Goal: Check status: Check status

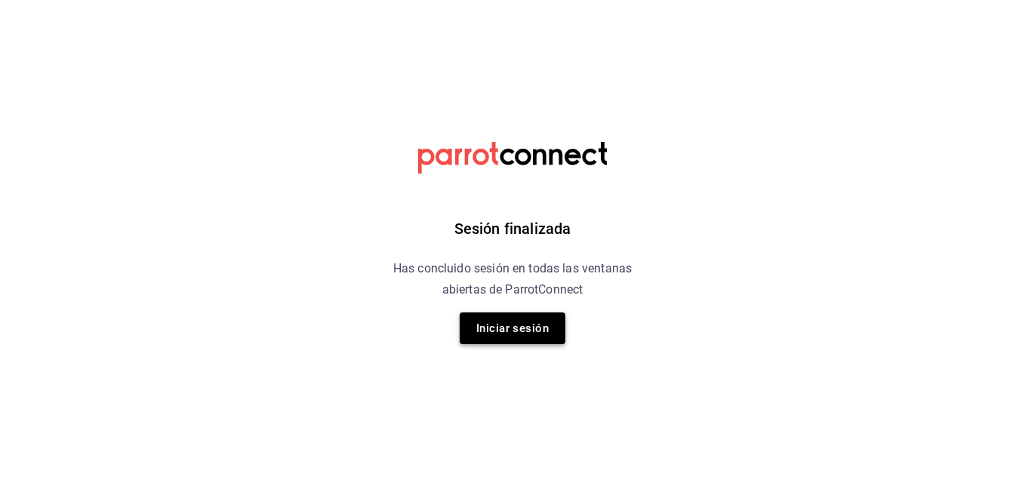
click at [520, 333] on button "Iniciar sesión" at bounding box center [512, 328] width 106 height 32
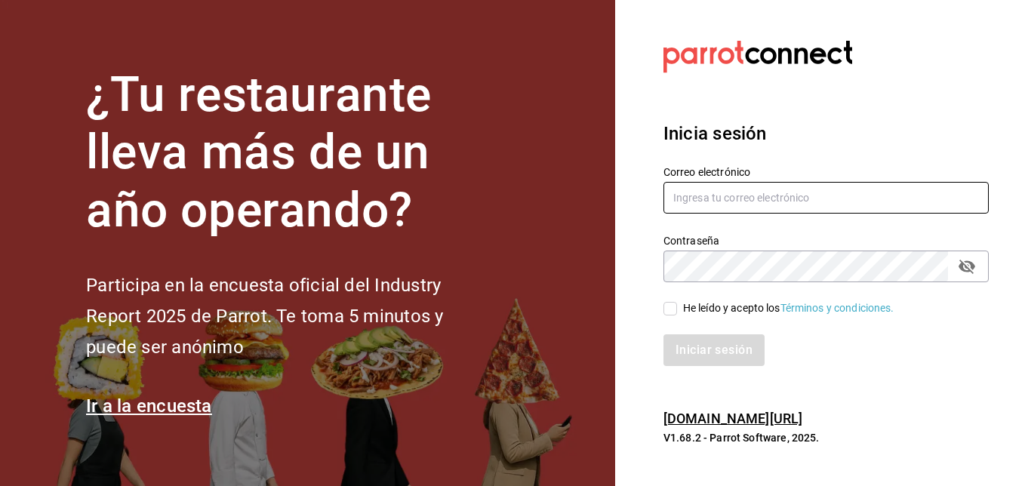
type input "almacen.polanco@grupocosteno.com"
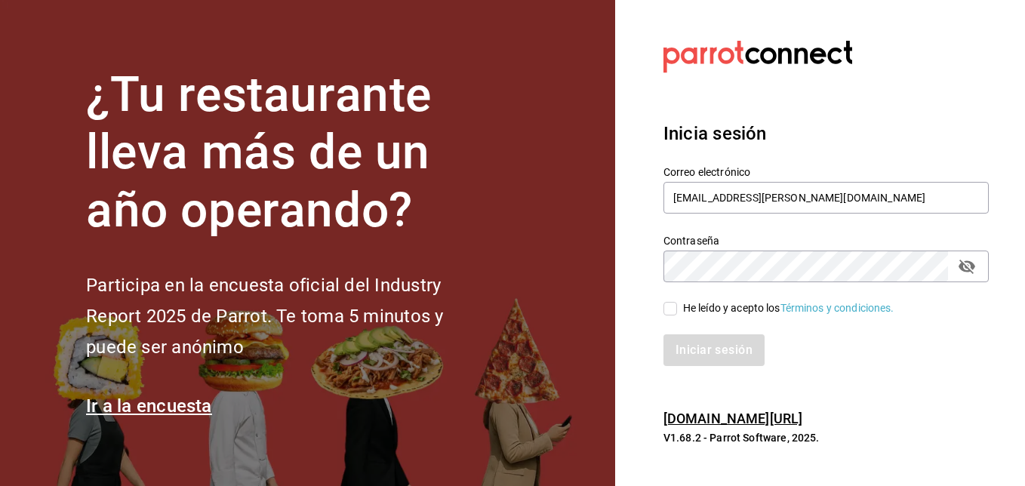
click at [674, 309] on input "He leído y acepto los Términos y condiciones." at bounding box center [670, 309] width 14 height 14
checkbox input "true"
click at [693, 349] on button "Iniciar sesión" at bounding box center [714, 350] width 103 height 32
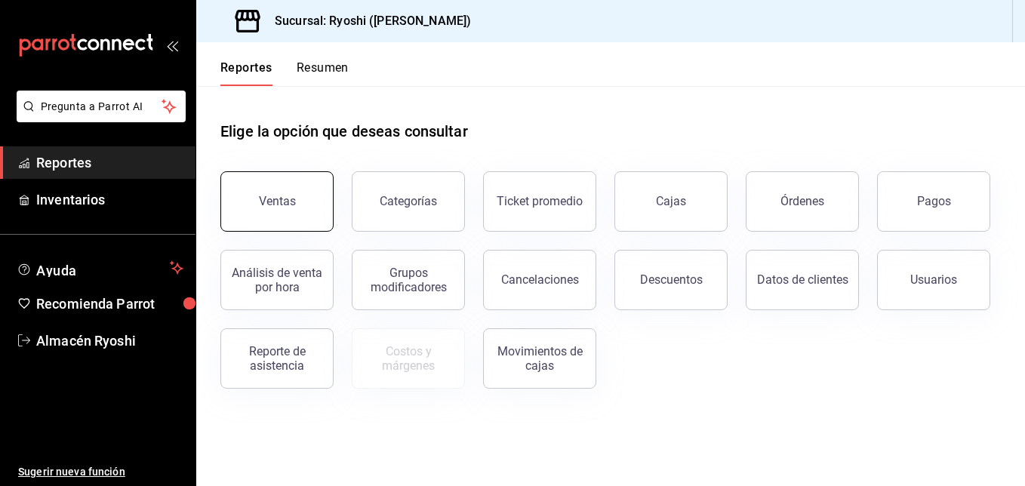
click at [283, 206] on div "Ventas" at bounding box center [277, 201] width 37 height 14
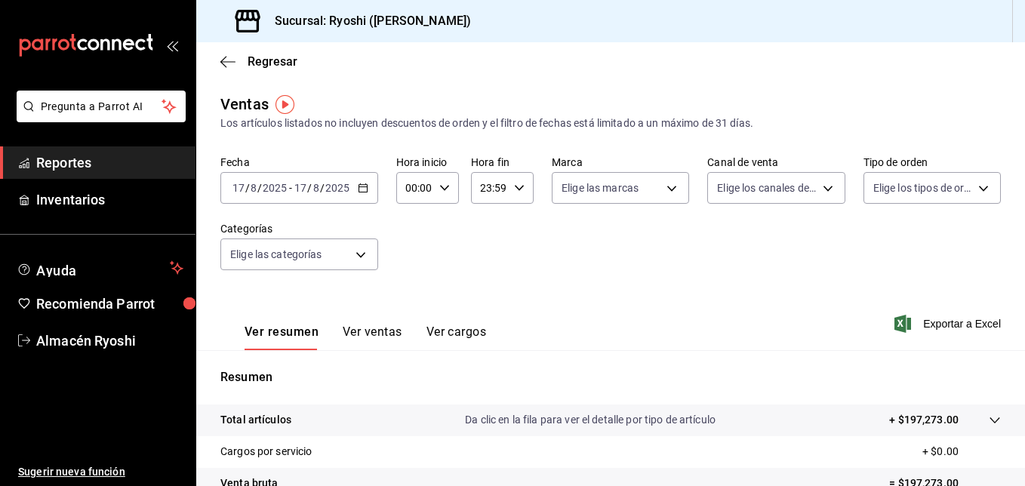
click at [361, 187] on \(Stroke\) "button" at bounding box center [362, 186] width 8 height 1
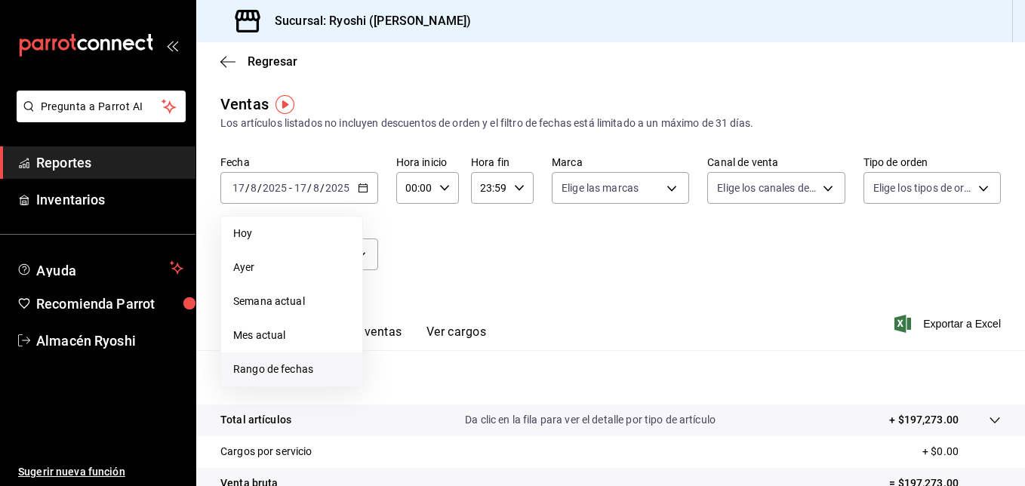
click at [283, 367] on span "Rango de fechas" at bounding box center [291, 369] width 117 height 16
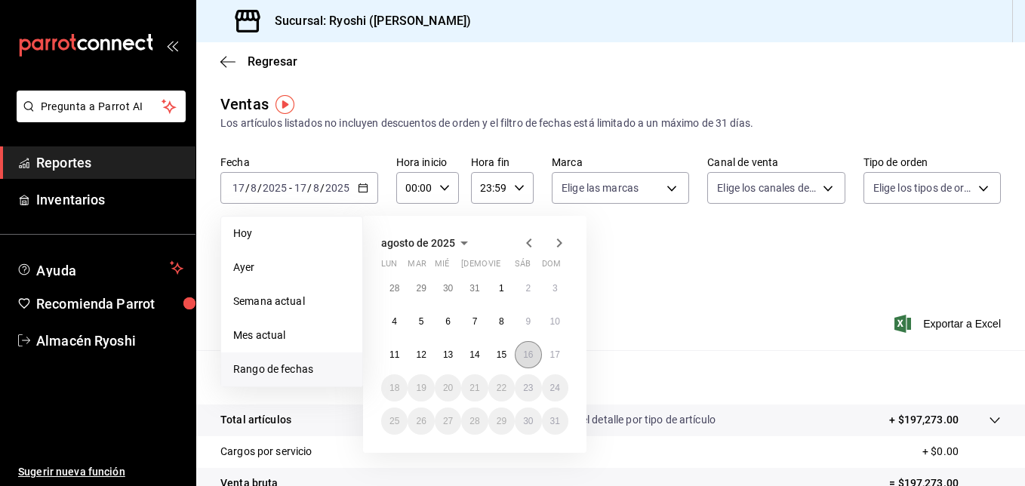
click at [524, 359] on abbr "16" at bounding box center [528, 354] width 10 height 11
click at [553, 359] on abbr "17" at bounding box center [555, 354] width 10 height 11
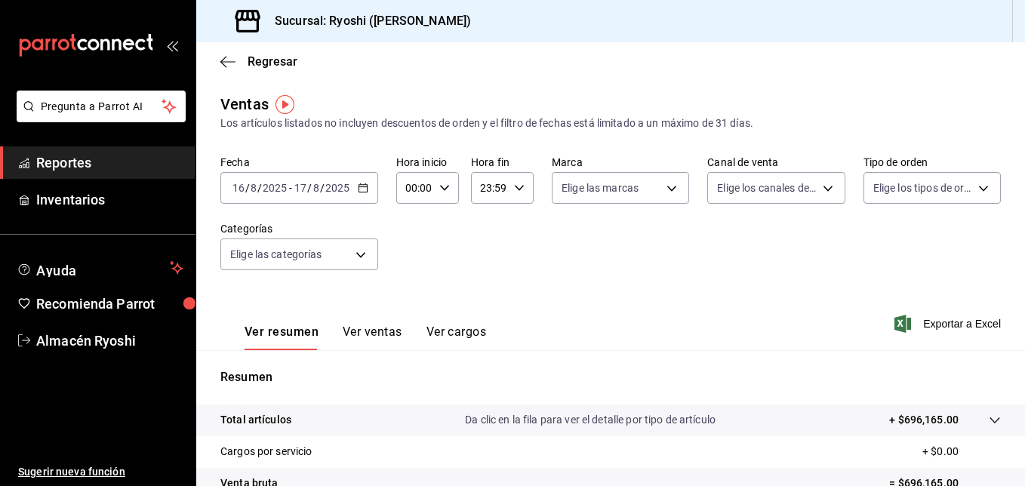
click at [440, 189] on icon "button" at bounding box center [444, 188] width 11 height 11
click at [417, 299] on button "02" at bounding box center [410, 299] width 25 height 30
click at [411, 260] on span "05" at bounding box center [410, 256] width 7 height 12
type input "05:00"
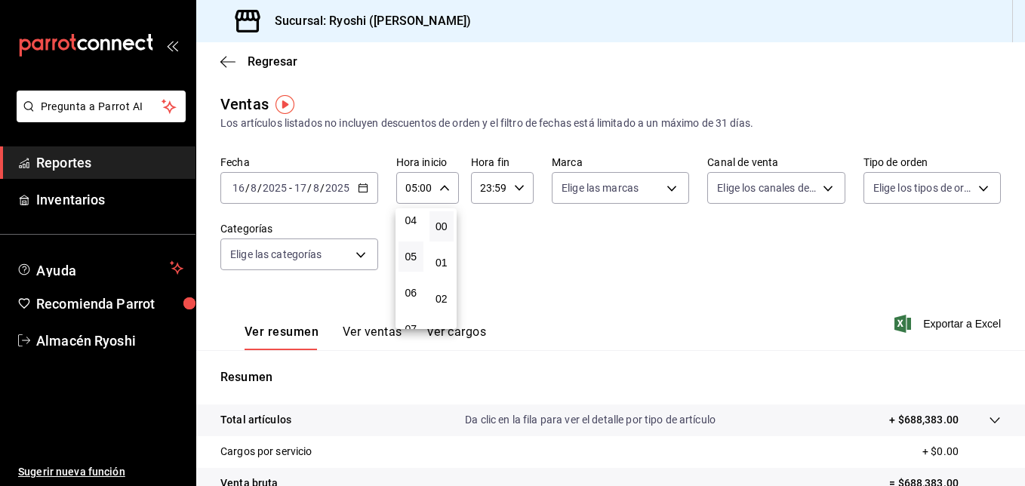
click at [441, 234] on button "00" at bounding box center [441, 226] width 25 height 30
click at [509, 185] on div at bounding box center [512, 243] width 1025 height 486
click at [509, 186] on div "23:59 Hora fin" at bounding box center [502, 188] width 63 height 32
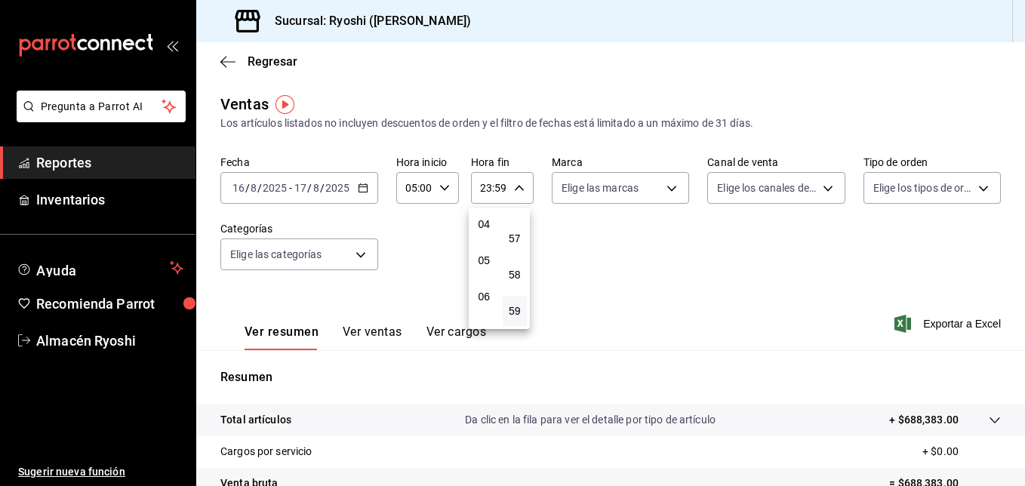
scroll to position [151, 0]
click at [484, 260] on span "05" at bounding box center [484, 256] width 7 height 12
click at [518, 230] on span "00" at bounding box center [515, 226] width 7 height 12
type input "05:00"
drag, startPoint x: 1018, startPoint y: 313, endPoint x: 1020, endPoint y: 441, distance: 128.3
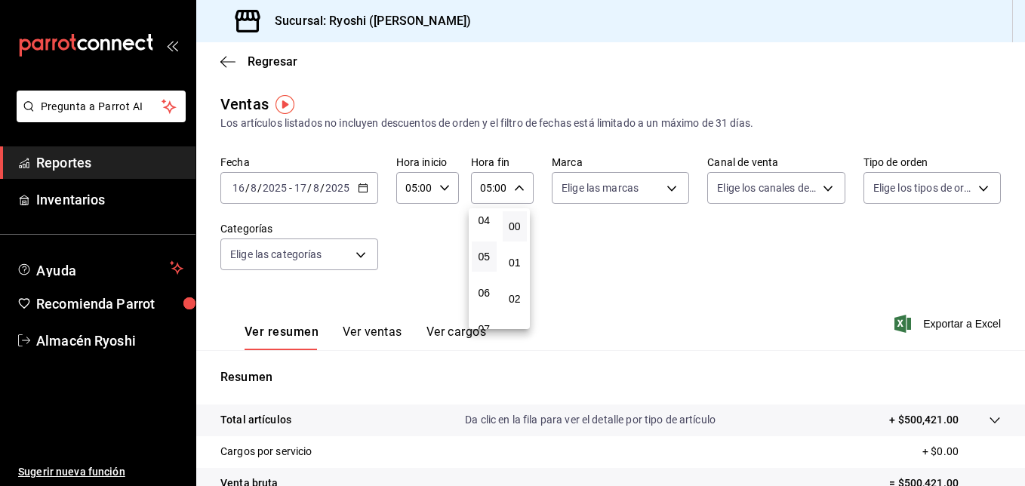
click at [1020, 441] on div at bounding box center [512, 243] width 1025 height 486
click at [366, 192] on \(Stroke\) "button" at bounding box center [362, 188] width 9 height 8
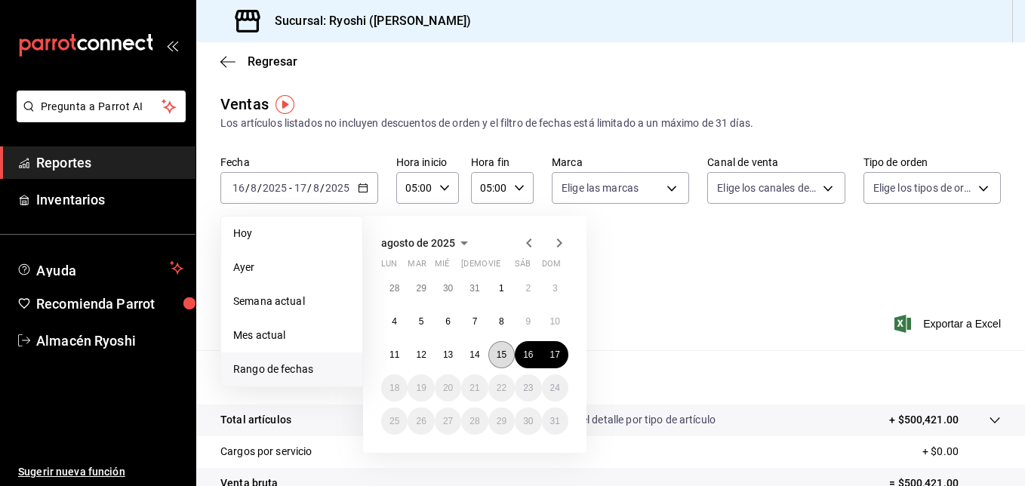
click at [497, 362] on button "15" at bounding box center [501, 354] width 26 height 27
click at [520, 358] on button "16" at bounding box center [528, 354] width 26 height 27
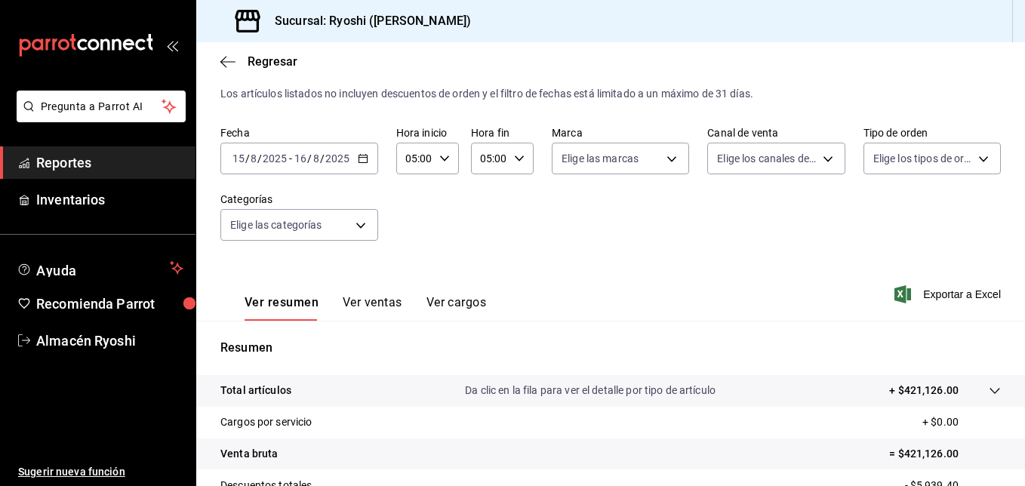
scroll to position [11, 0]
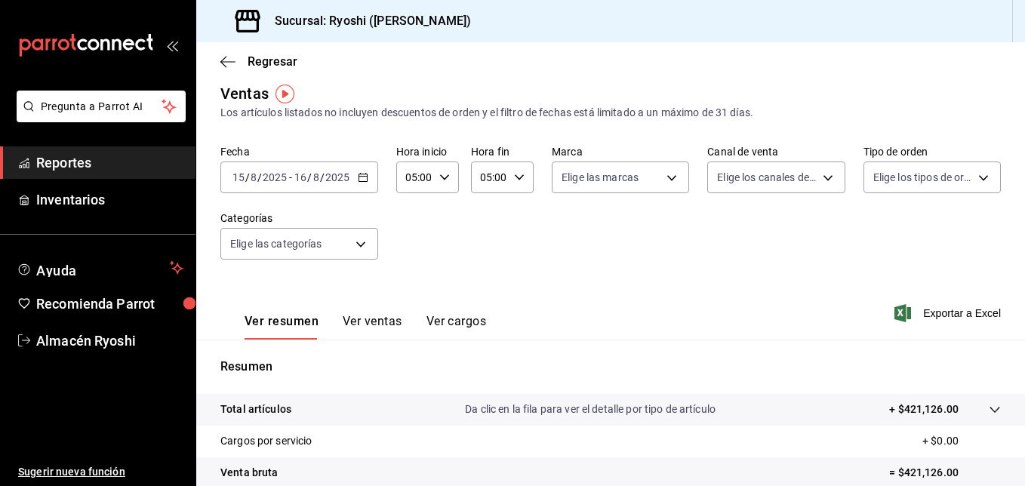
click at [358, 180] on icon "button" at bounding box center [363, 177] width 11 height 11
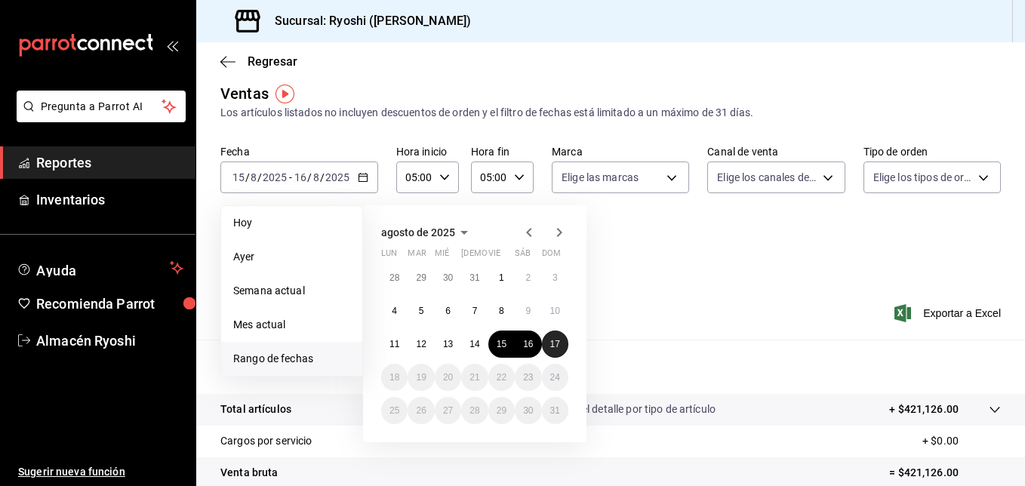
click at [549, 350] on button "17" at bounding box center [555, 343] width 26 height 27
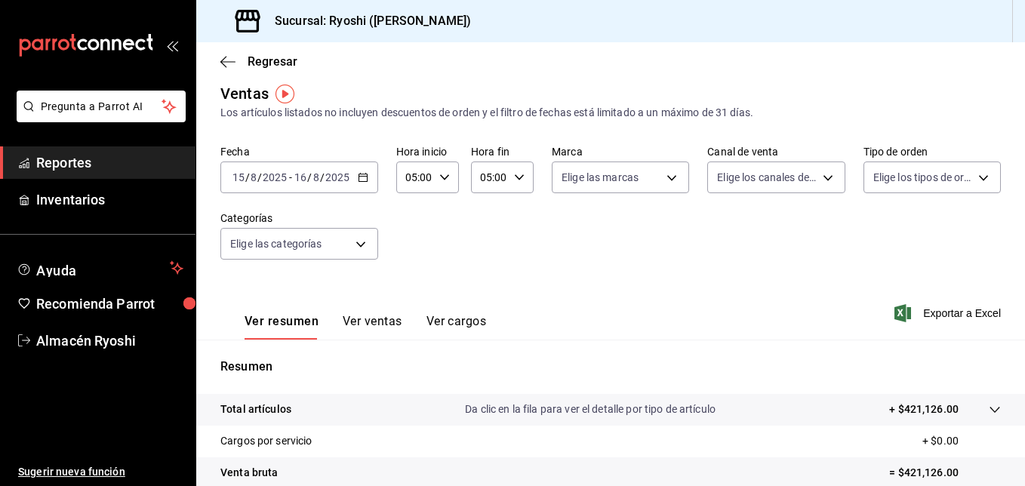
click at [356, 183] on div "[DATE] [DATE] - [DATE] [DATE]" at bounding box center [299, 177] width 158 height 32
click at [226, 64] on icon "button" at bounding box center [227, 62] width 15 height 14
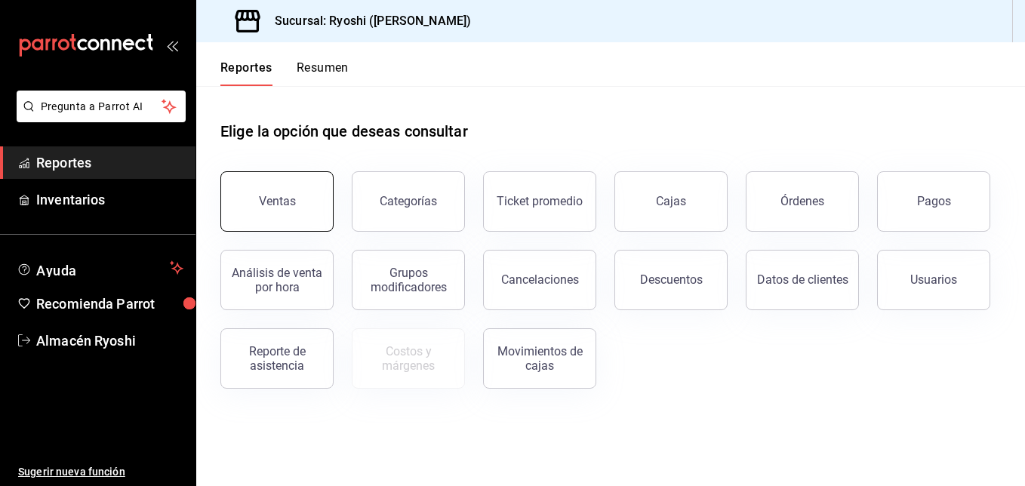
click at [306, 192] on button "Ventas" at bounding box center [276, 201] width 113 height 60
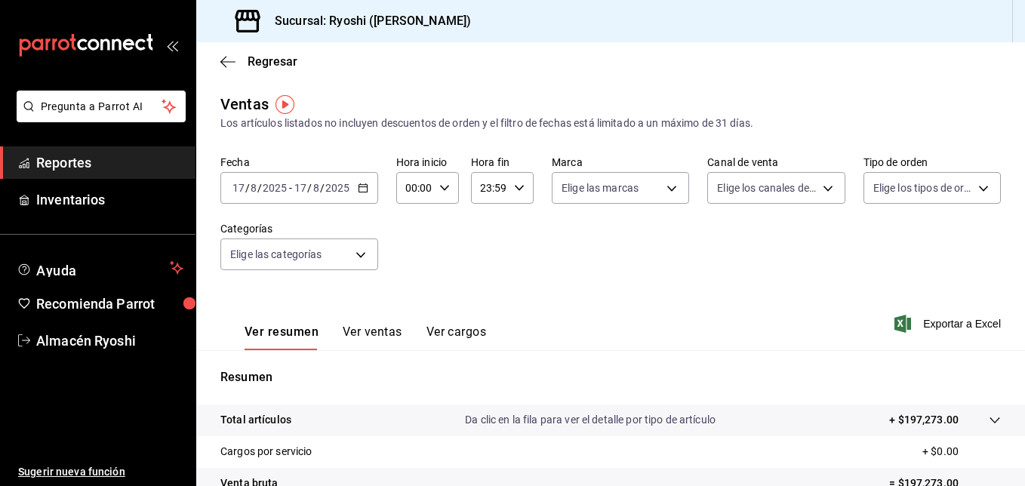
click at [361, 195] on div "[DATE] [DATE] - [DATE] [DATE]" at bounding box center [299, 188] width 158 height 32
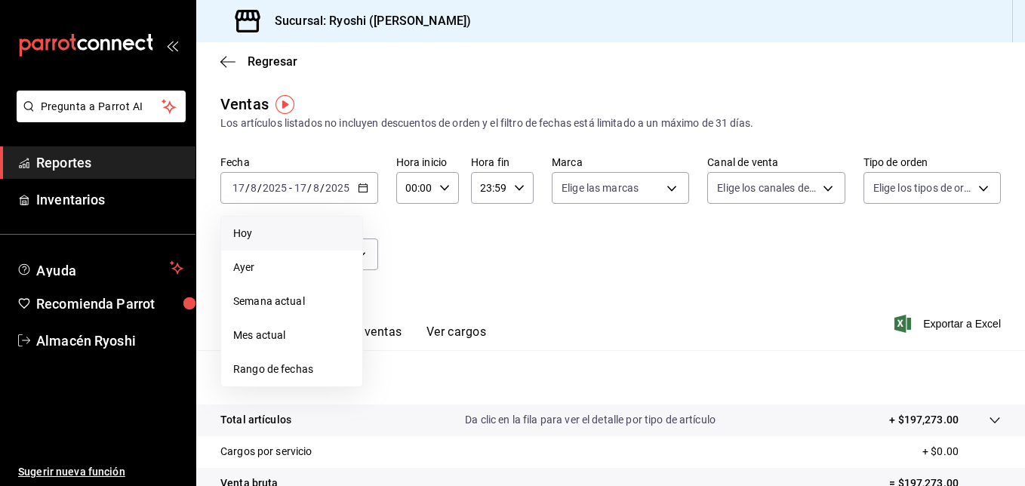
click at [247, 237] on span "Hoy" at bounding box center [291, 234] width 117 height 16
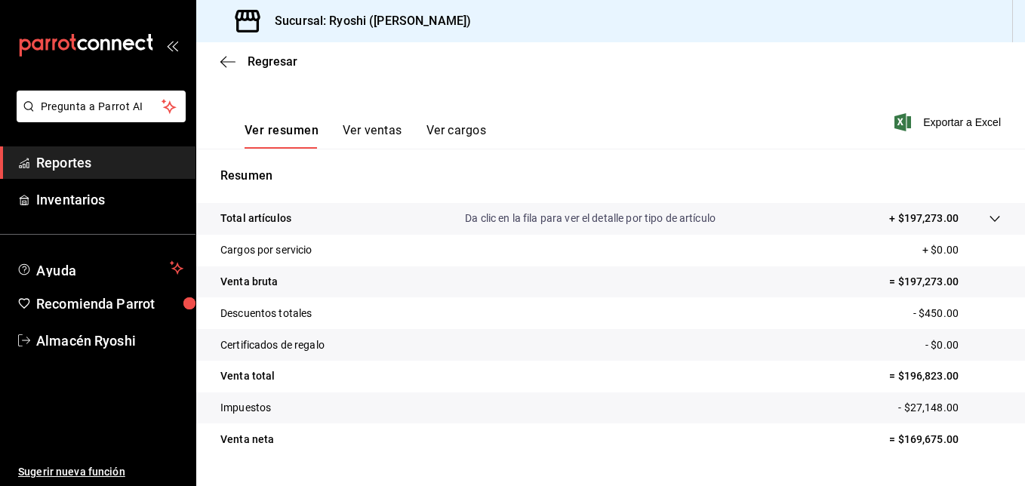
scroll to position [226, 0]
